Goal: Task Accomplishment & Management: Manage account settings

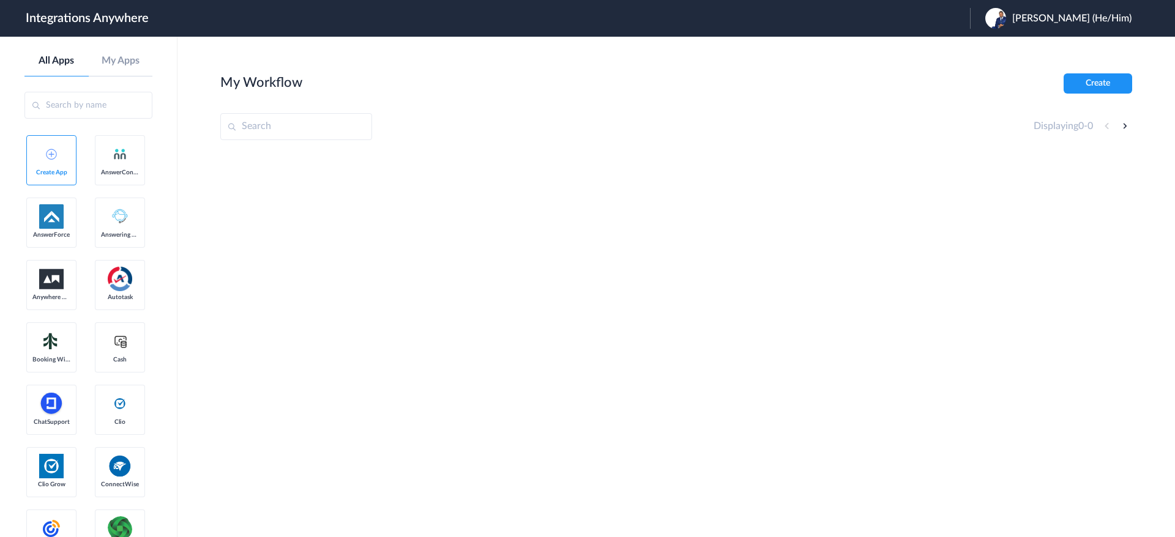
click at [1032, 23] on span "[PERSON_NAME] (He/Him)" at bounding box center [1071, 19] width 119 height 12
click at [1015, 51] on li "Logout" at bounding box center [1057, 50] width 174 height 23
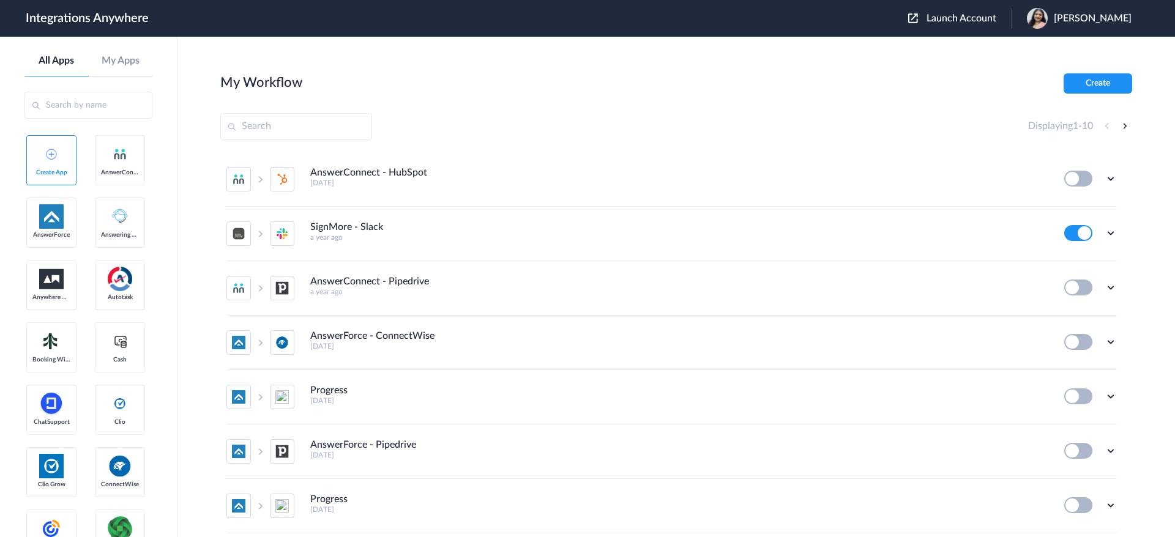
click at [783, 17] on span "Launch Account" at bounding box center [961, 18] width 70 height 10
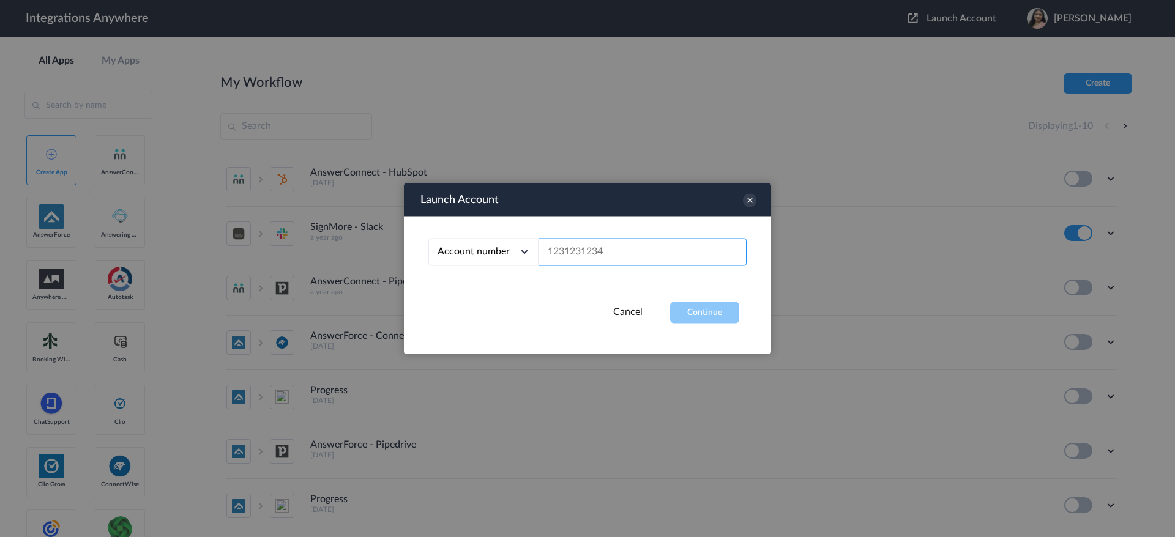
click at [676, 250] on input "text" at bounding box center [642, 253] width 208 height 28
paste input "8285705162"
type input "8285705162"
click at [710, 311] on button "Continue" at bounding box center [704, 312] width 69 height 21
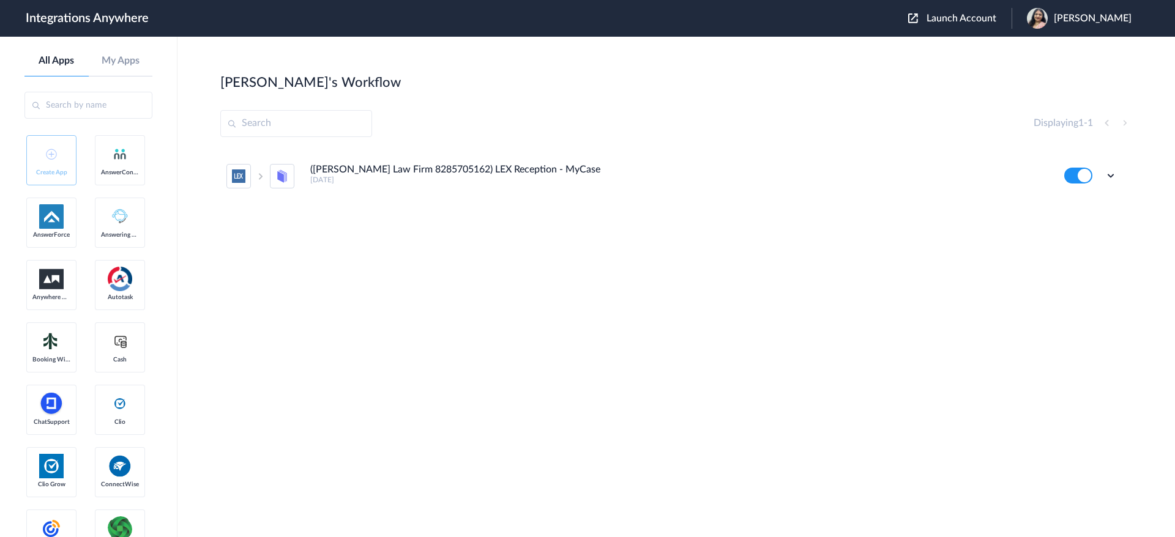
click at [434, 171] on h4 "([PERSON_NAME] Law Firm 8285705162) LEX Reception - MyCase" at bounding box center [455, 170] width 290 height 12
click at [783, 179] on icon at bounding box center [1110, 175] width 12 height 12
click at [783, 209] on li "Edit" at bounding box center [1077, 204] width 80 height 23
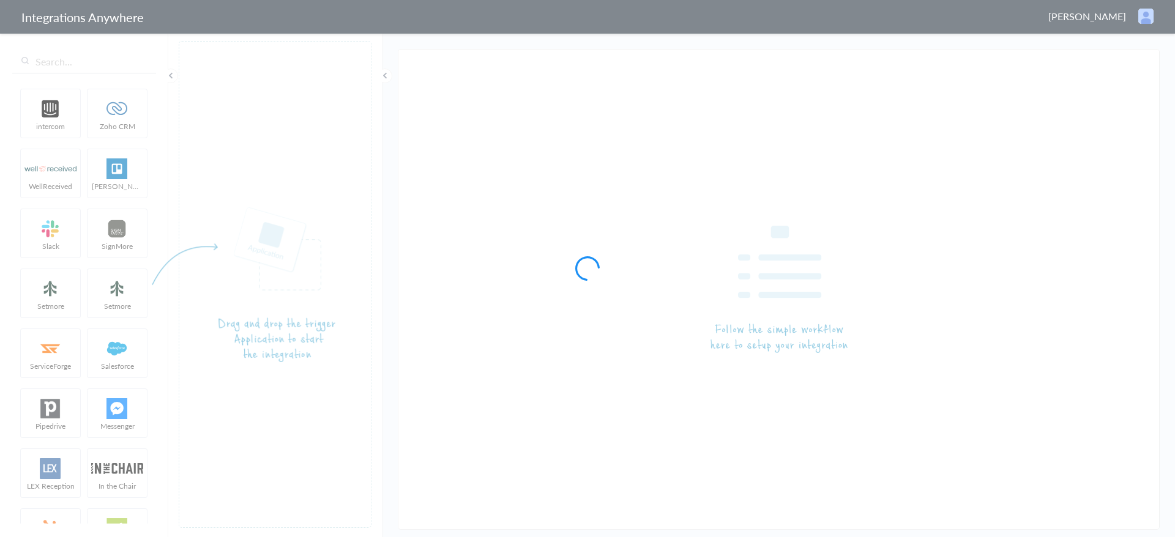
type input "([PERSON_NAME] Law Firm 8285705162) LEX Reception - MyCase"
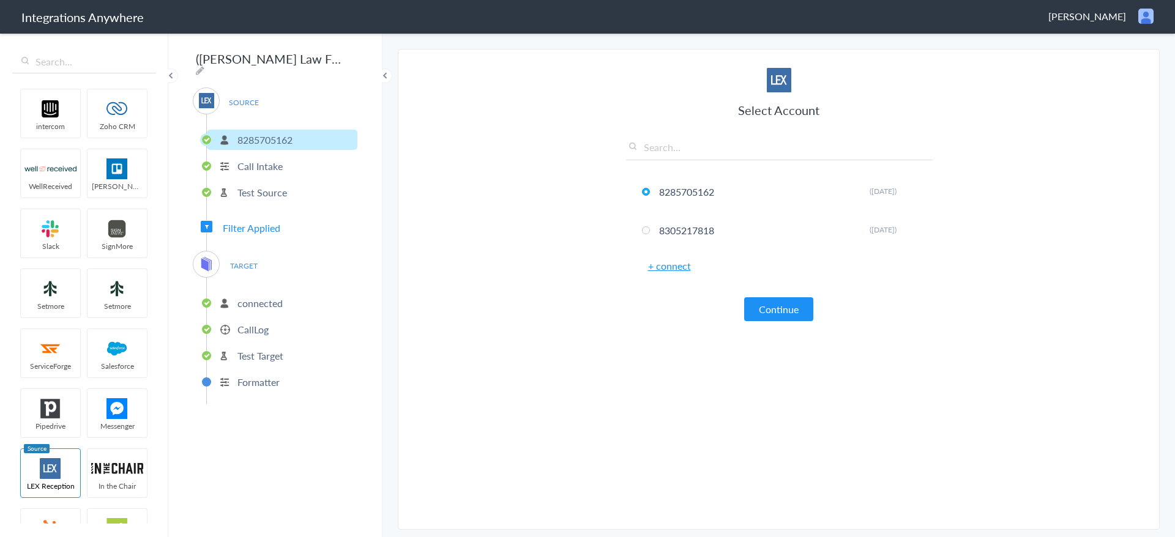
click at [262, 224] on span "Filter Applied" at bounding box center [252, 228] width 58 height 14
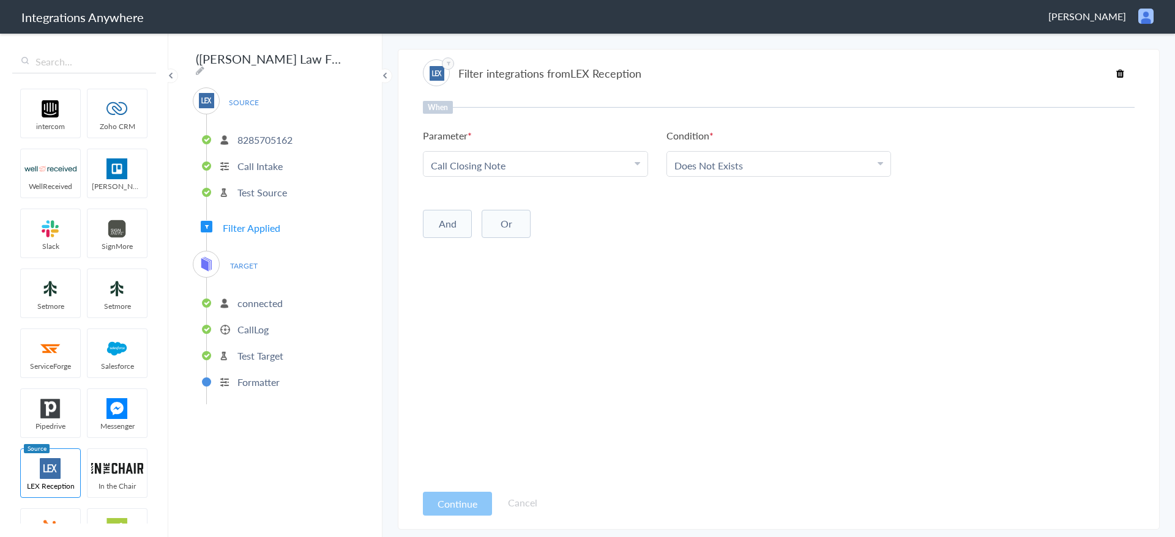
click at [246, 299] on p "connected" at bounding box center [259, 303] width 45 height 14
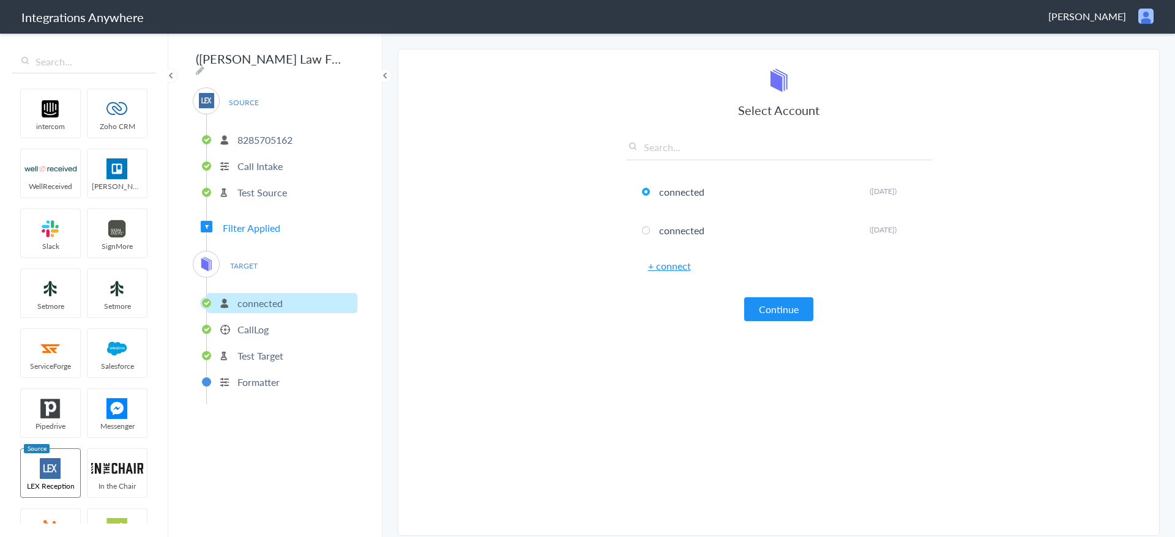
click at [278, 321] on li "CallLog" at bounding box center [282, 329] width 151 height 20
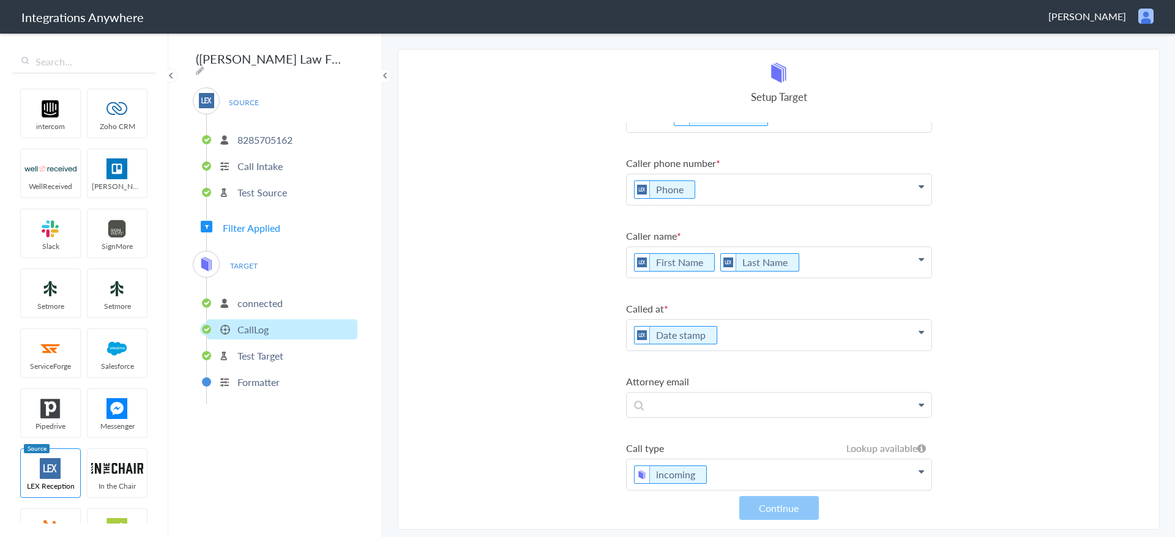
scroll to position [97, 0]
